Goal: Task Accomplishment & Management: Manage account settings

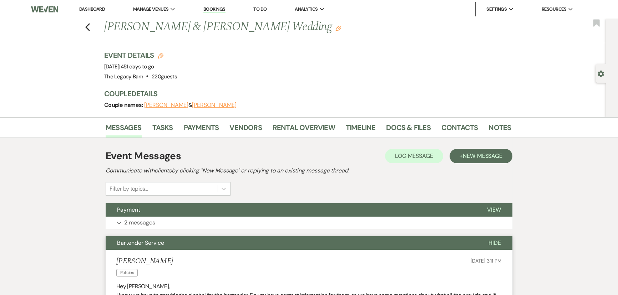
click at [88, 10] on link "Dashboard" at bounding box center [92, 9] width 26 height 6
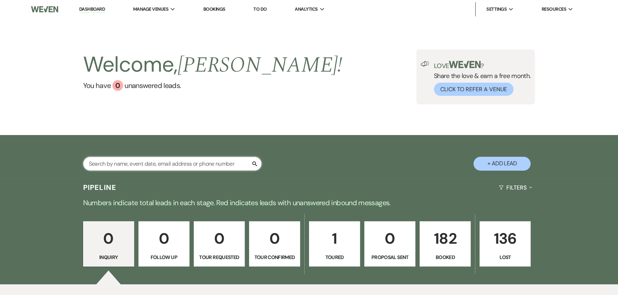
click at [113, 167] on input "text" at bounding box center [172, 164] width 178 height 14
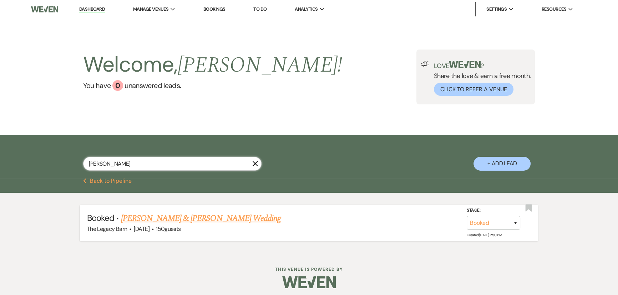
type input "[PERSON_NAME]"
click at [148, 219] on link "[PERSON_NAME] & [PERSON_NAME] Wedding" at bounding box center [201, 218] width 160 height 13
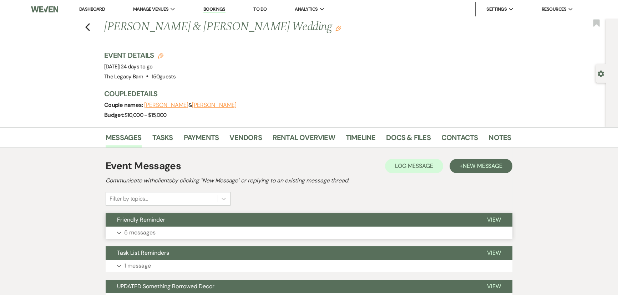
click at [138, 221] on span "Friendly Reminder" at bounding box center [141, 219] width 48 height 7
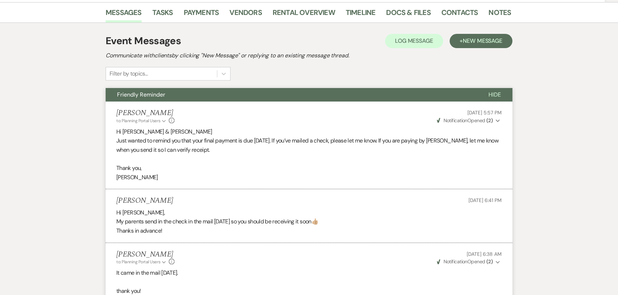
scroll to position [65, 0]
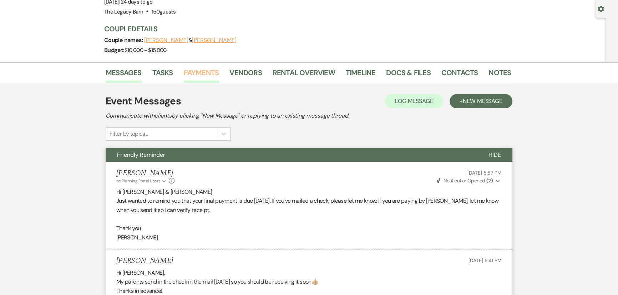
click at [197, 72] on link "Payments" at bounding box center [201, 75] width 35 height 16
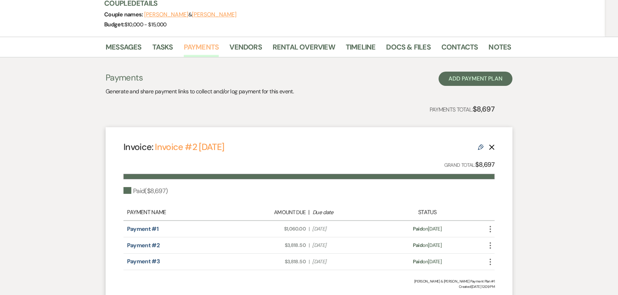
scroll to position [151, 0]
